Goal: Task Accomplishment & Management: Complete application form

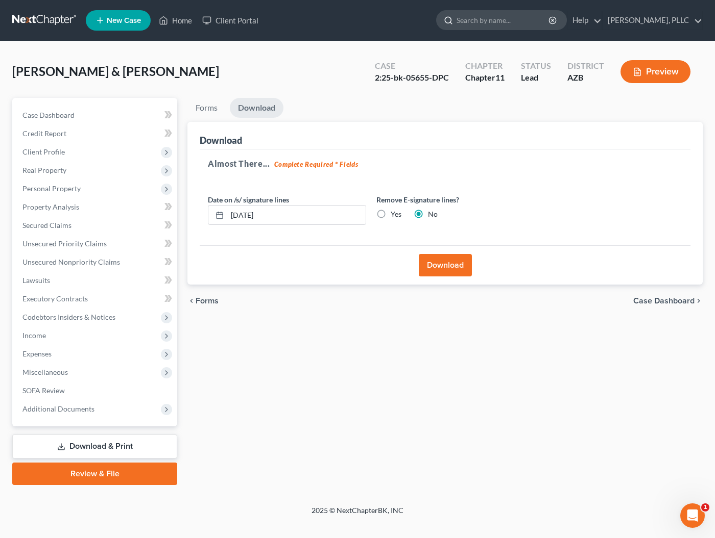
click at [494, 24] on input "search" at bounding box center [502, 20] width 93 height 19
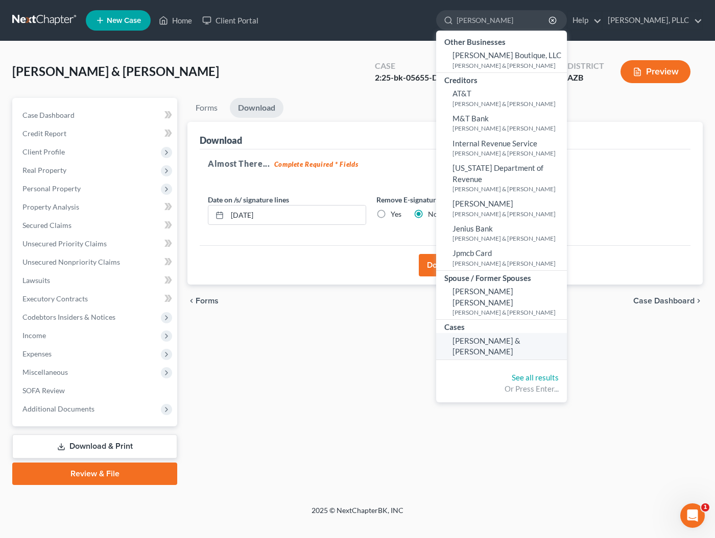
type input "mueller"
click at [481, 336] on span "[PERSON_NAME] & [PERSON_NAME]" at bounding box center [486, 346] width 68 height 20
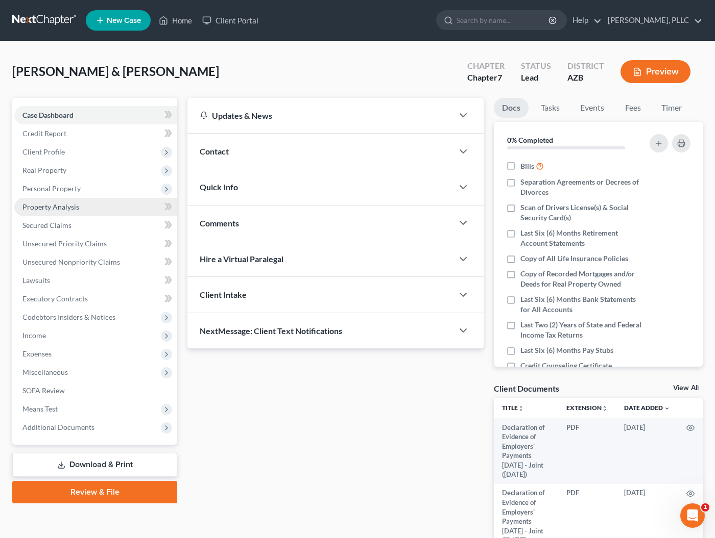
click at [51, 208] on span "Property Analysis" at bounding box center [50, 207] width 57 height 9
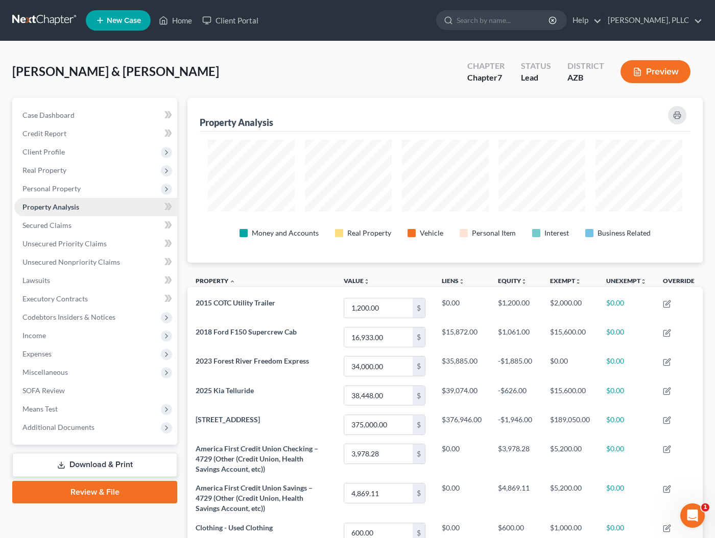
scroll to position [165, 515]
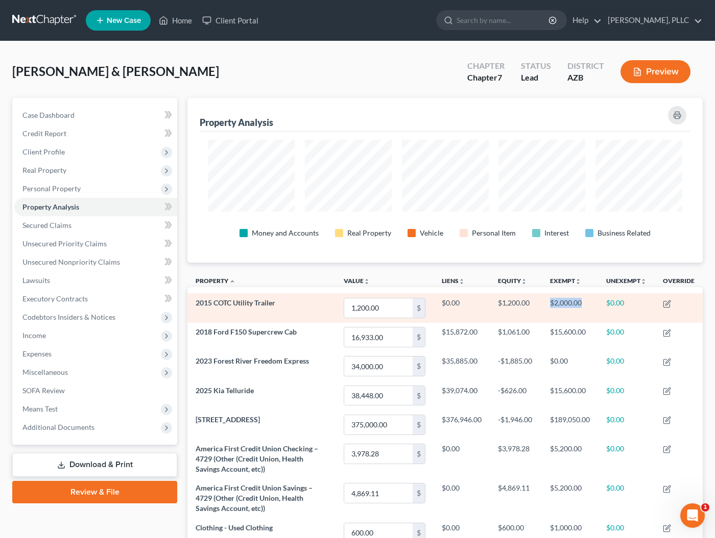
drag, startPoint x: 546, startPoint y: 303, endPoint x: 587, endPoint y: 303, distance: 40.8
click at [587, 303] on td "$2,000.00" at bounding box center [570, 307] width 56 height 29
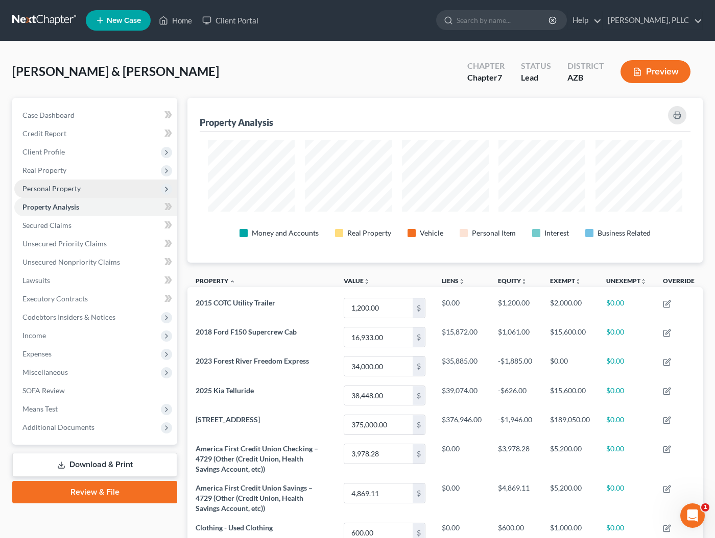
click at [44, 188] on span "Personal Property" at bounding box center [51, 188] width 58 height 9
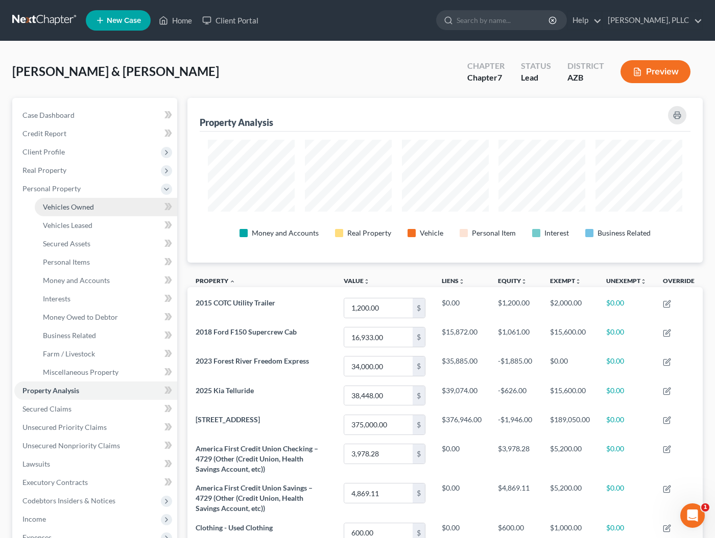
click at [77, 205] on span "Vehicles Owned" at bounding box center [68, 207] width 51 height 9
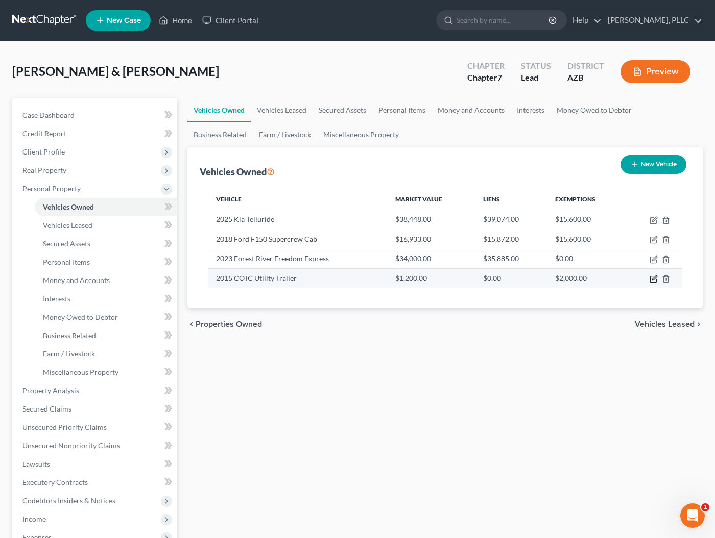
click at [653, 280] on icon "button" at bounding box center [653, 279] width 8 height 8
select select "2"
select select "11"
select select "2"
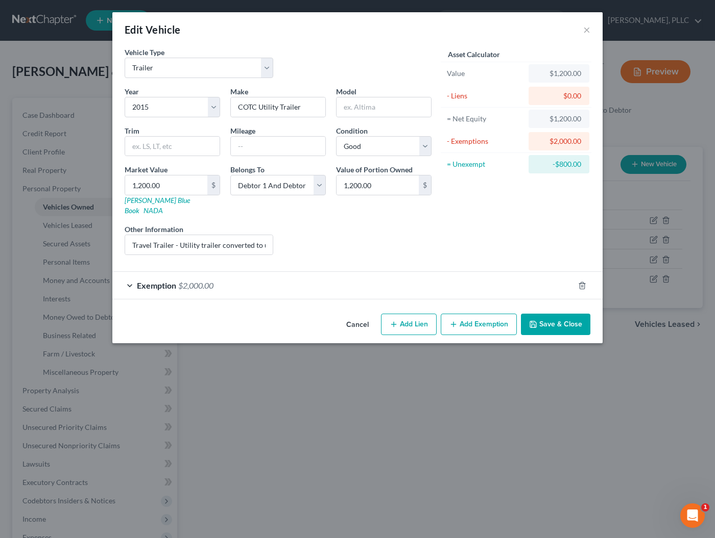
click at [489, 272] on div "Exemption $2,000.00" at bounding box center [342, 285] width 461 height 27
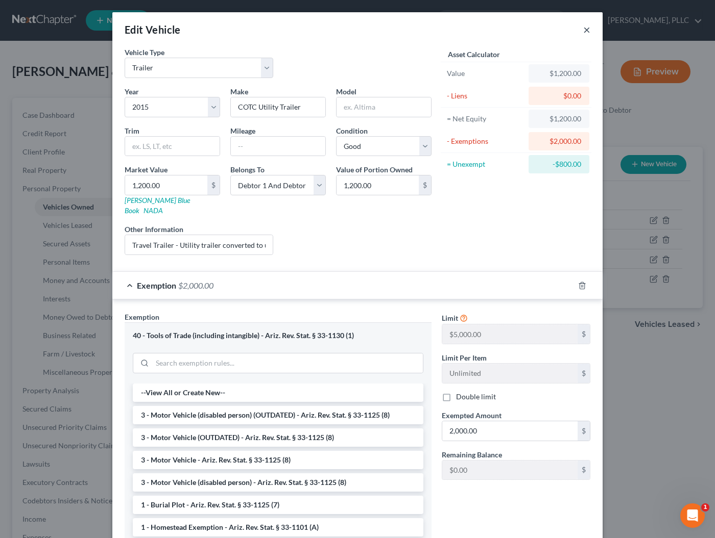
click at [585, 28] on button "×" at bounding box center [586, 29] width 7 height 12
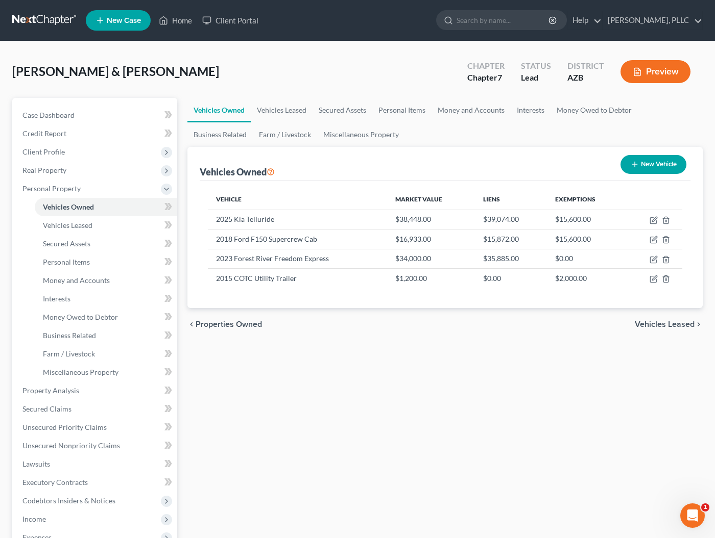
click at [56, 22] on link at bounding box center [44, 20] width 65 height 18
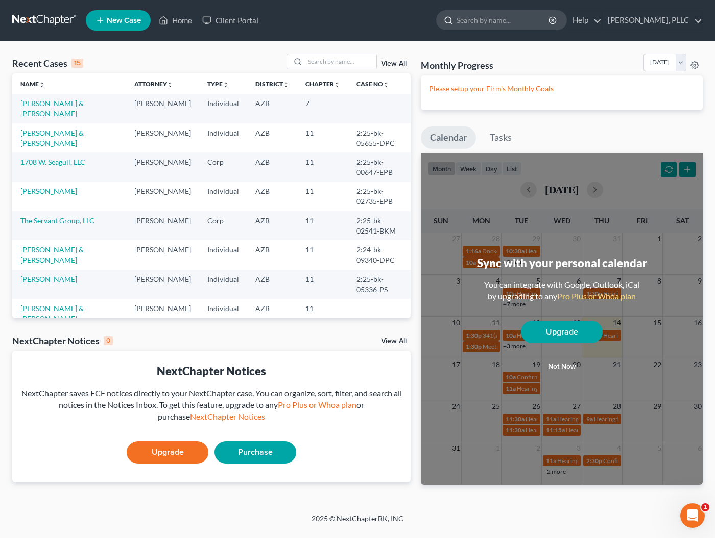
click at [485, 21] on input "search" at bounding box center [502, 20] width 93 height 19
type input "sasz"
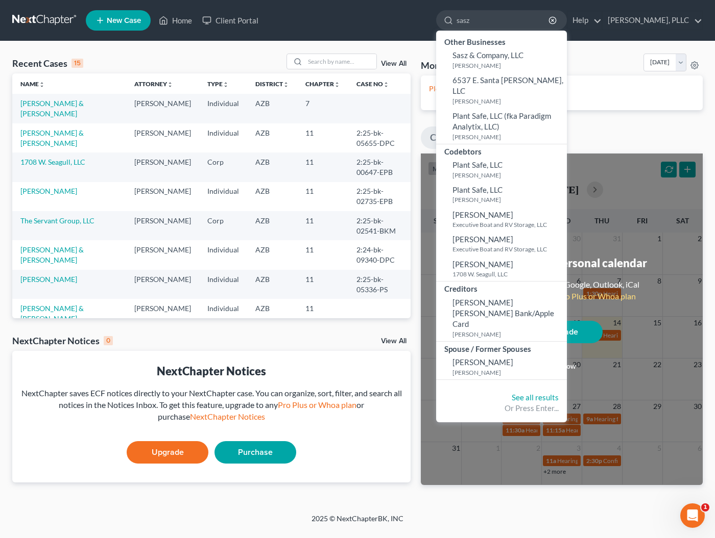
drag, startPoint x: 498, startPoint y: 23, endPoint x: 433, endPoint y: 19, distance: 64.9
click at [433, 19] on ul "New Case Home Client Portal sasz - No Result - Other Businesses Sasz & Company,…" at bounding box center [394, 20] width 617 height 27
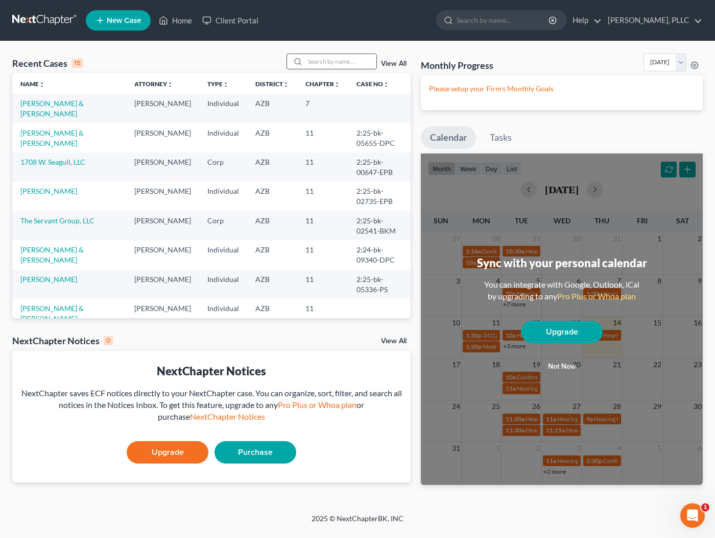
click at [323, 67] on input "search" at bounding box center [340, 61] width 71 height 15
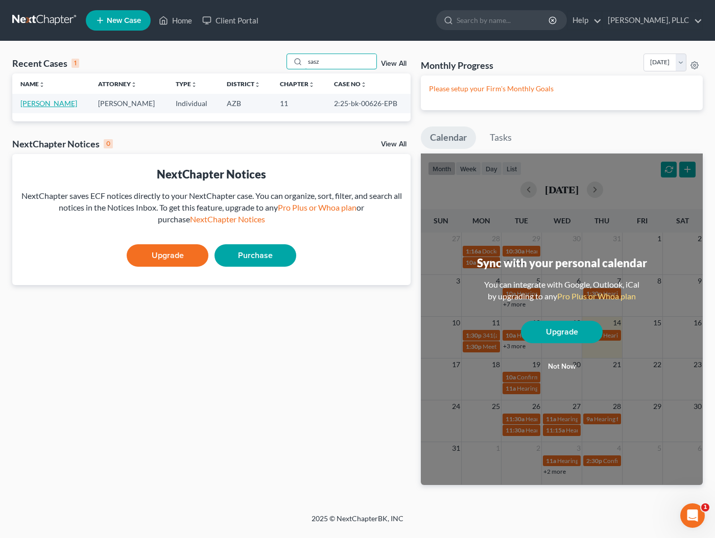
type input "sasz"
click at [42, 104] on link "[PERSON_NAME]" at bounding box center [48, 103] width 57 height 9
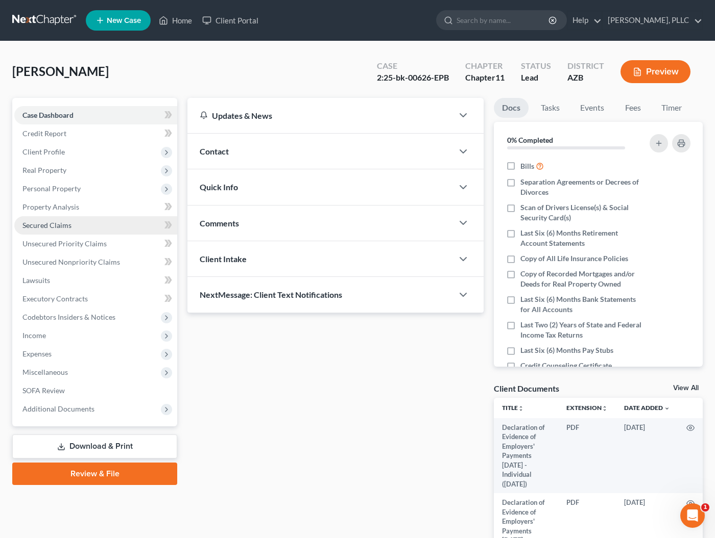
click at [56, 223] on span "Secured Claims" at bounding box center [46, 225] width 49 height 9
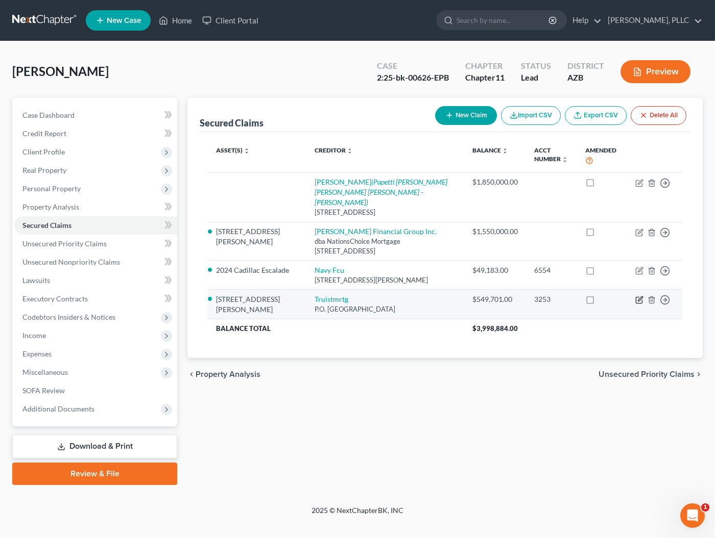
click at [638, 297] on icon "button" at bounding box center [639, 300] width 8 height 8
select select "10"
select select "4"
select select "0"
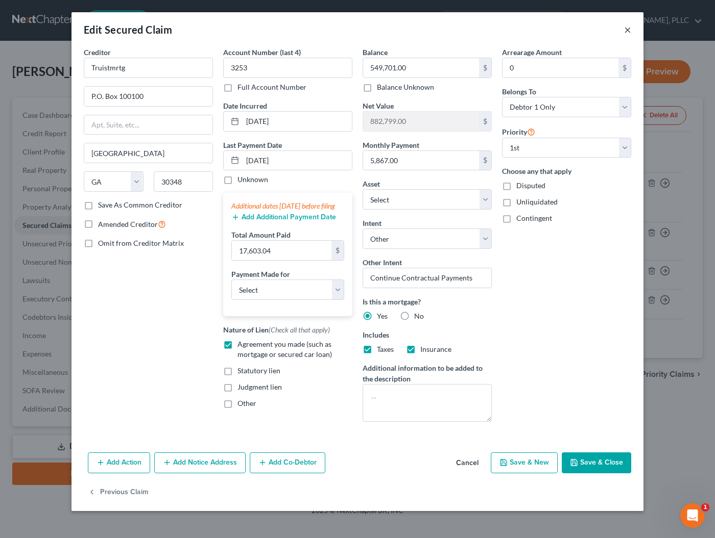
click at [628, 29] on button "×" at bounding box center [627, 29] width 7 height 12
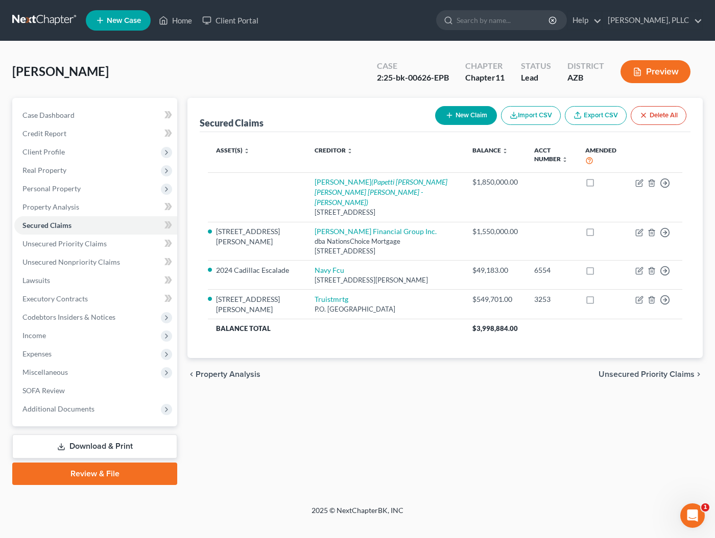
click at [46, 24] on link at bounding box center [44, 20] width 65 height 18
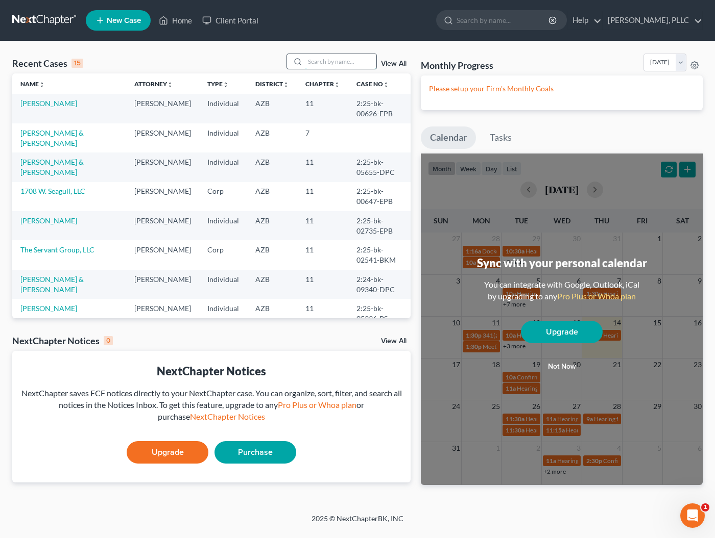
click at [326, 56] on input "search" at bounding box center [340, 61] width 71 height 15
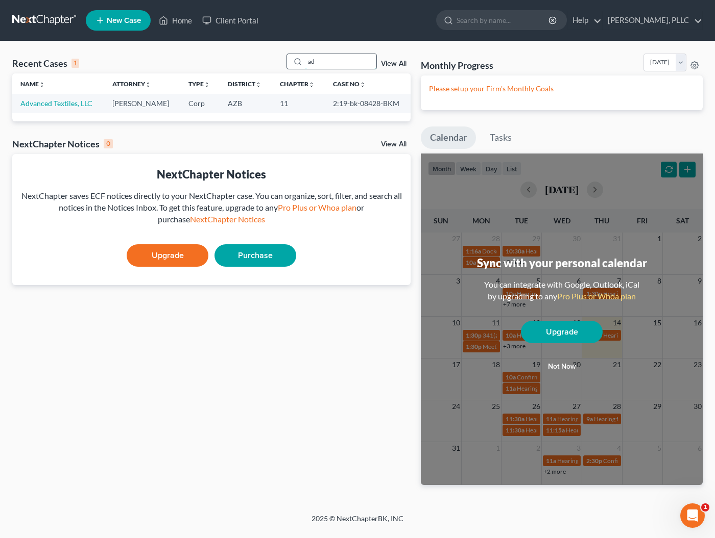
type input "a"
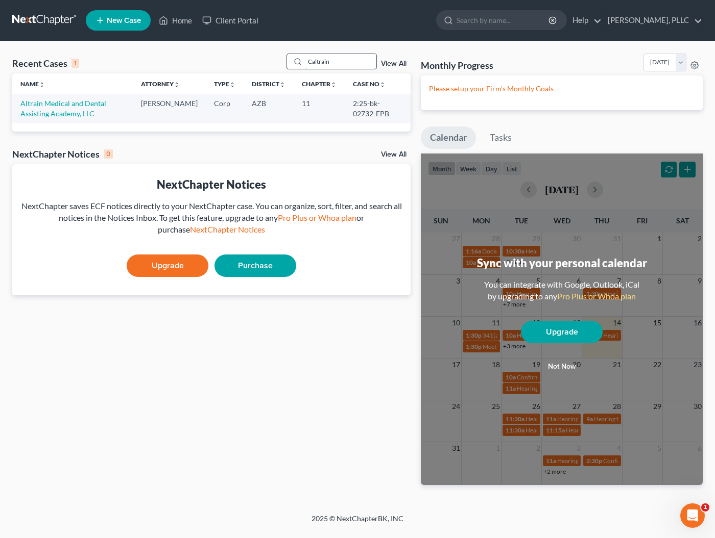
type input "Caltrain"
drag, startPoint x: 326, startPoint y: 56, endPoint x: 96, endPoint y: 104, distance: 235.0
click at [96, 104] on link "Altrain Medical and Dental Assisting Academy, LLC" at bounding box center [63, 108] width 86 height 19
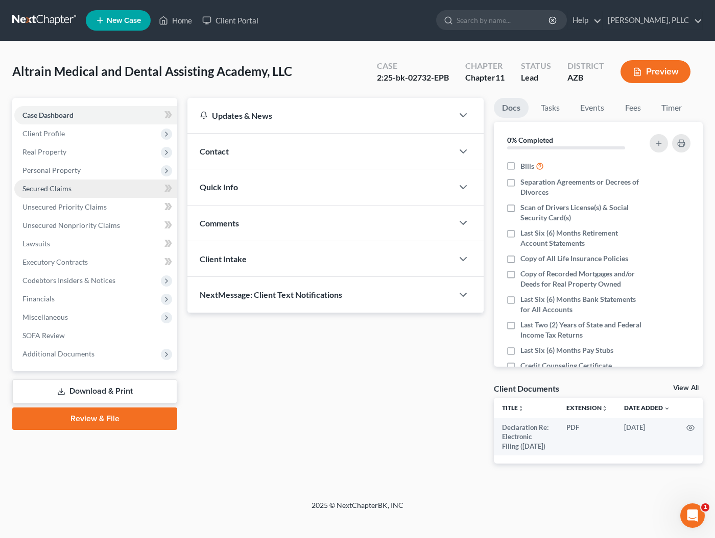
click at [64, 190] on span "Secured Claims" at bounding box center [46, 188] width 49 height 9
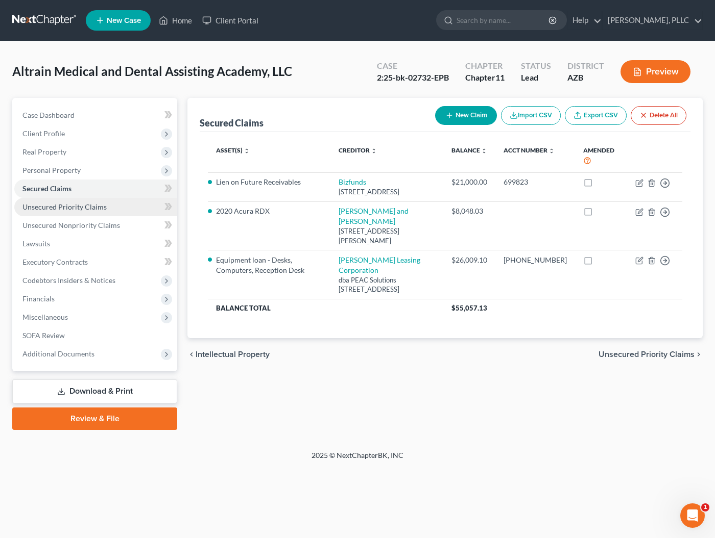
click at [95, 208] on span "Unsecured Priority Claims" at bounding box center [64, 207] width 84 height 9
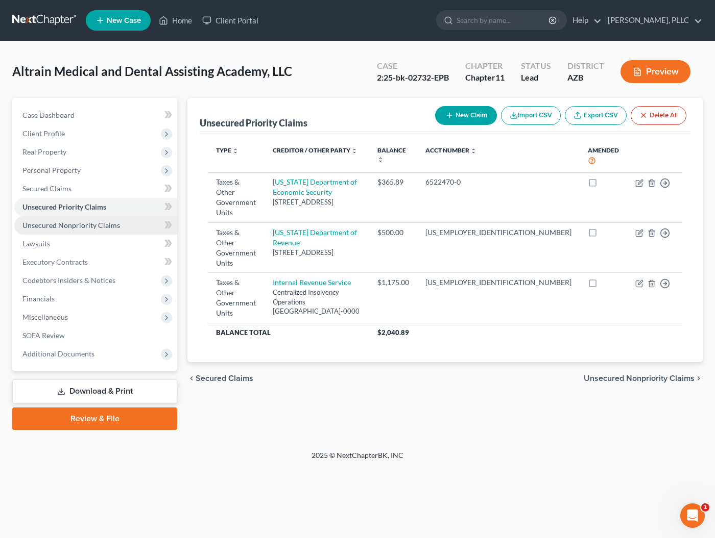
click at [89, 223] on span "Unsecured Nonpriority Claims" at bounding box center [70, 225] width 97 height 9
